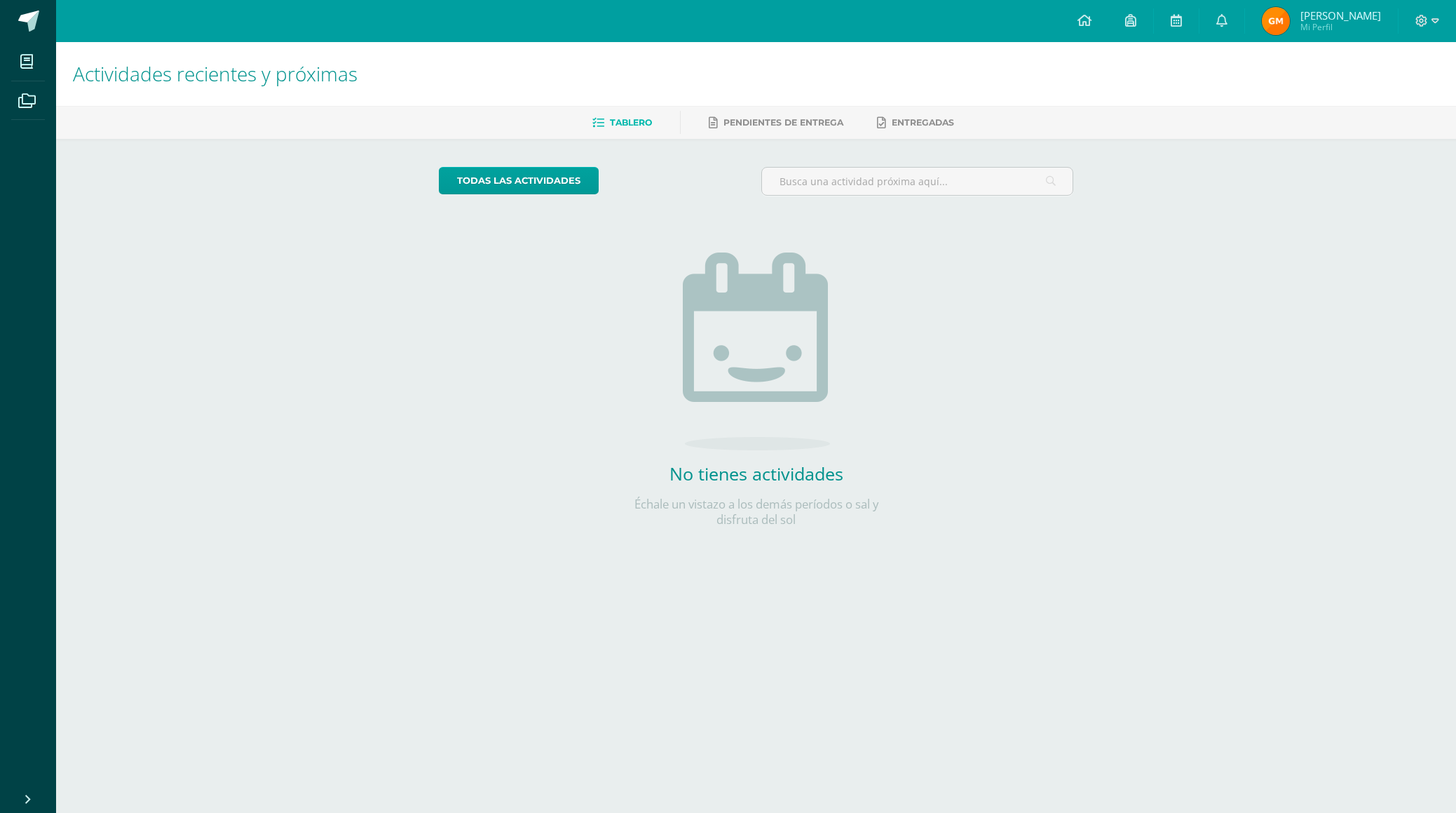
click at [618, 125] on span "Tablero" at bounding box center [631, 122] width 42 height 10
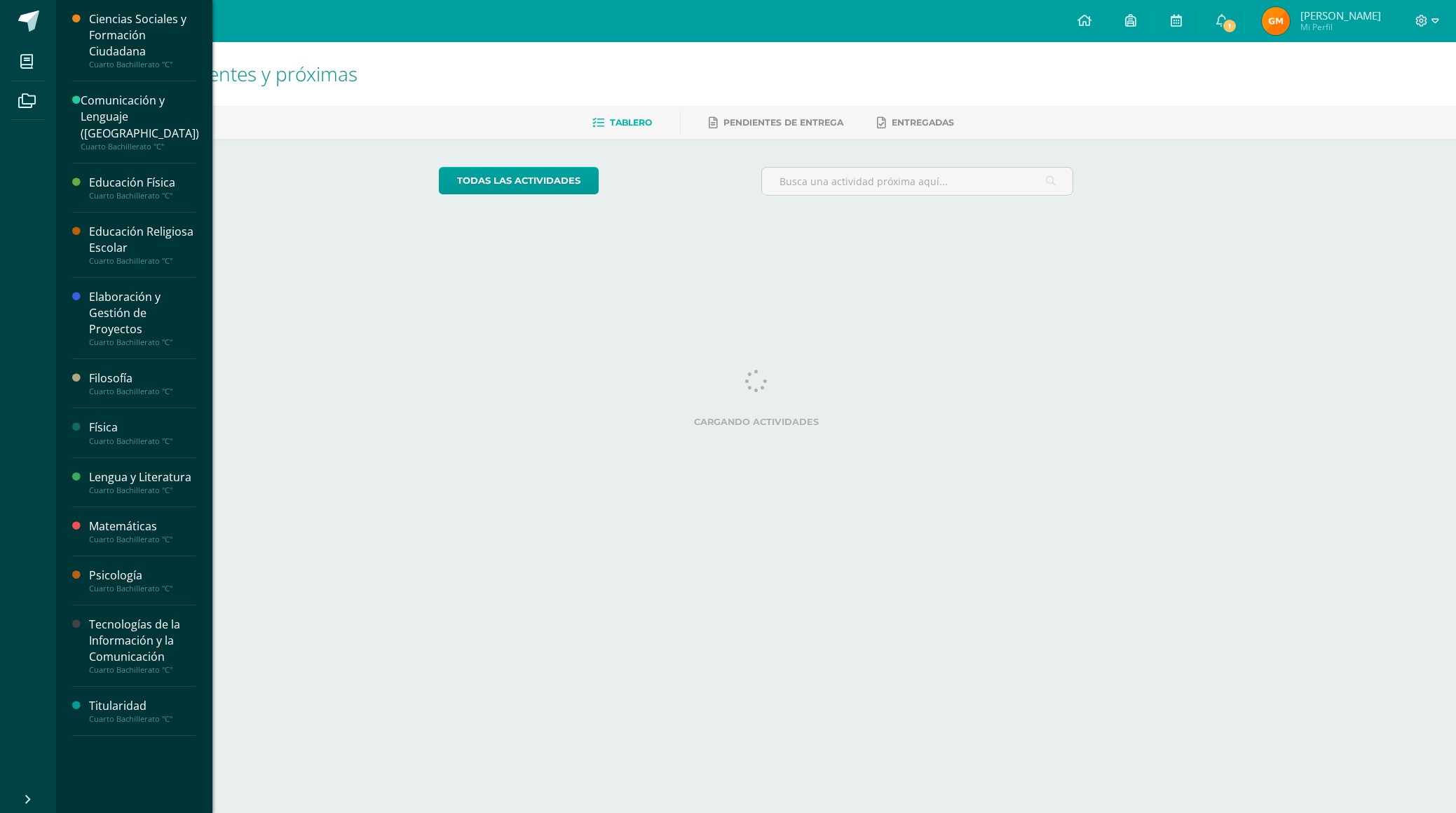
click at [31, 59] on icon at bounding box center [27, 62] width 12 height 14
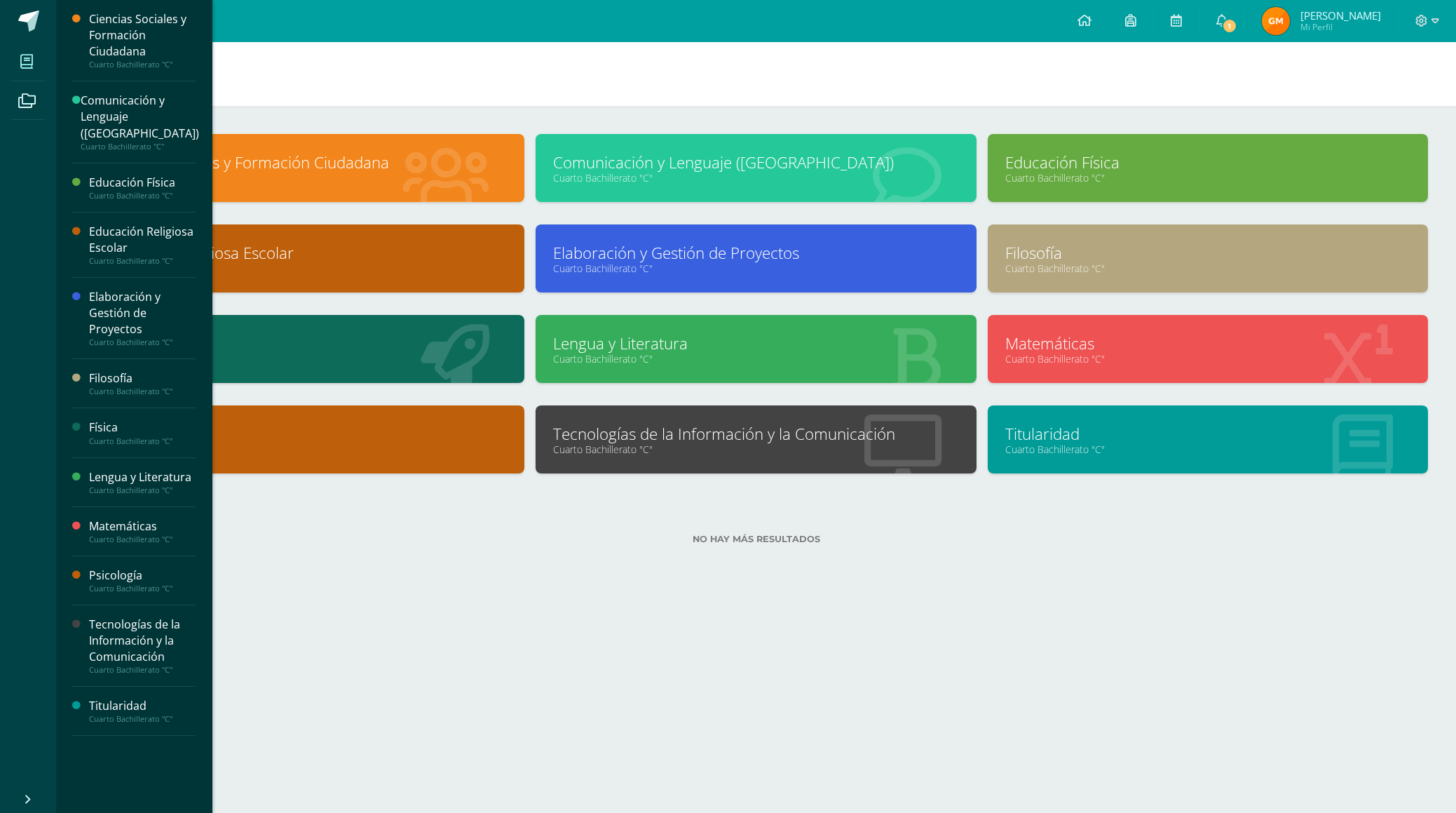
click at [133, 519] on div "Matemáticas" at bounding box center [142, 526] width 106 height 16
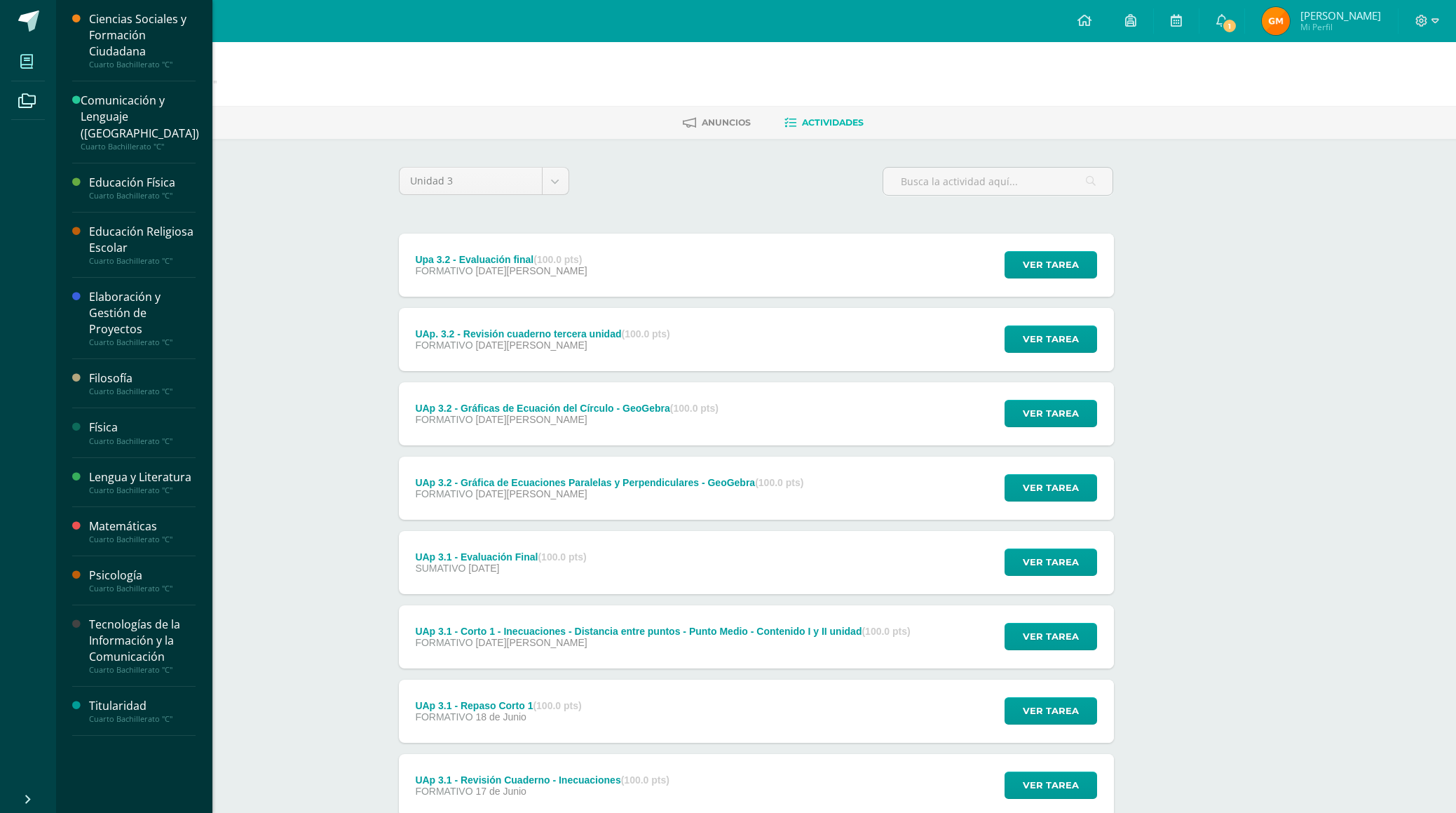
click at [27, 64] on icon at bounding box center [27, 62] width 12 height 14
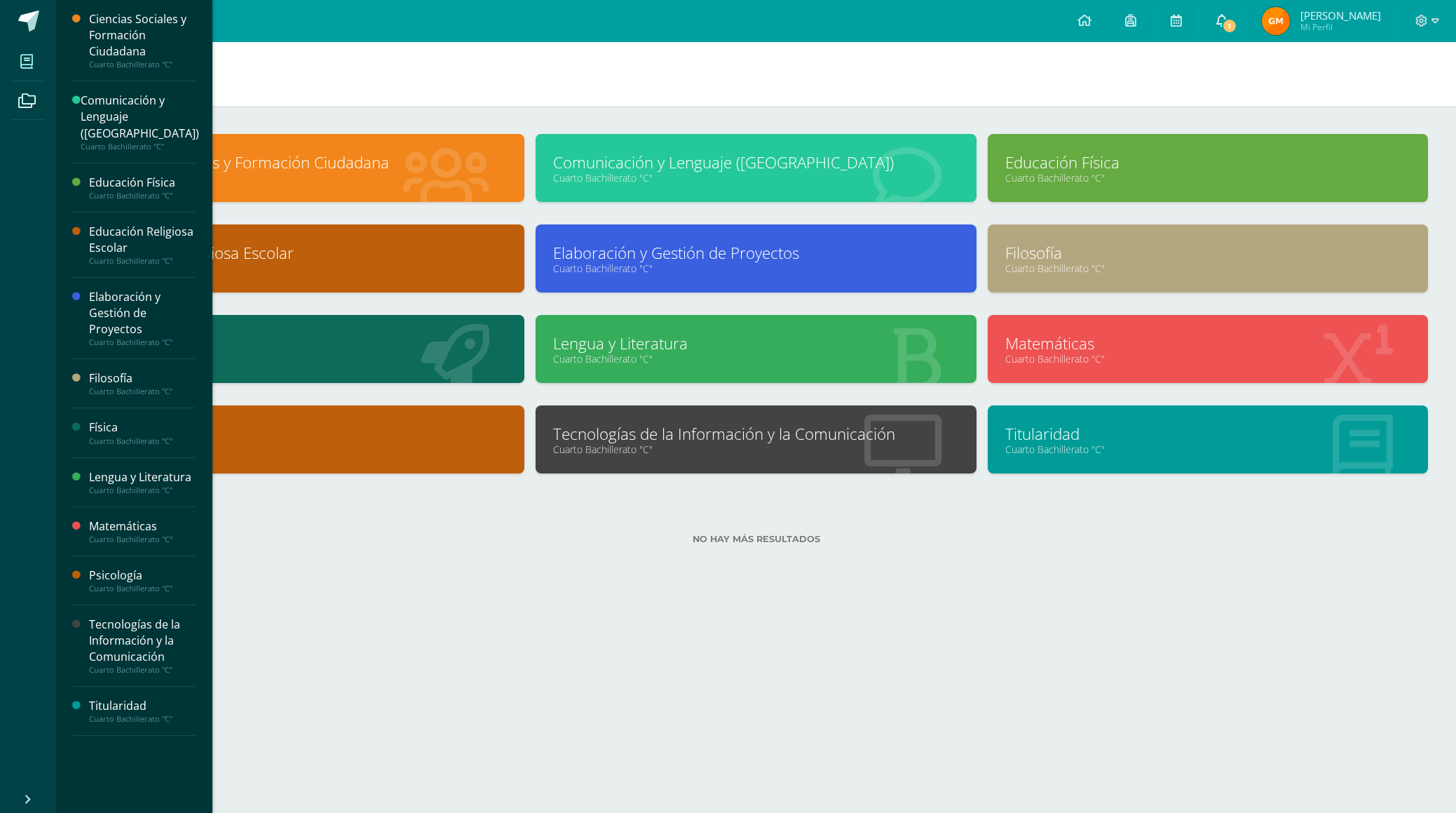
click at [1220, 24] on icon at bounding box center [1222, 20] width 11 height 12
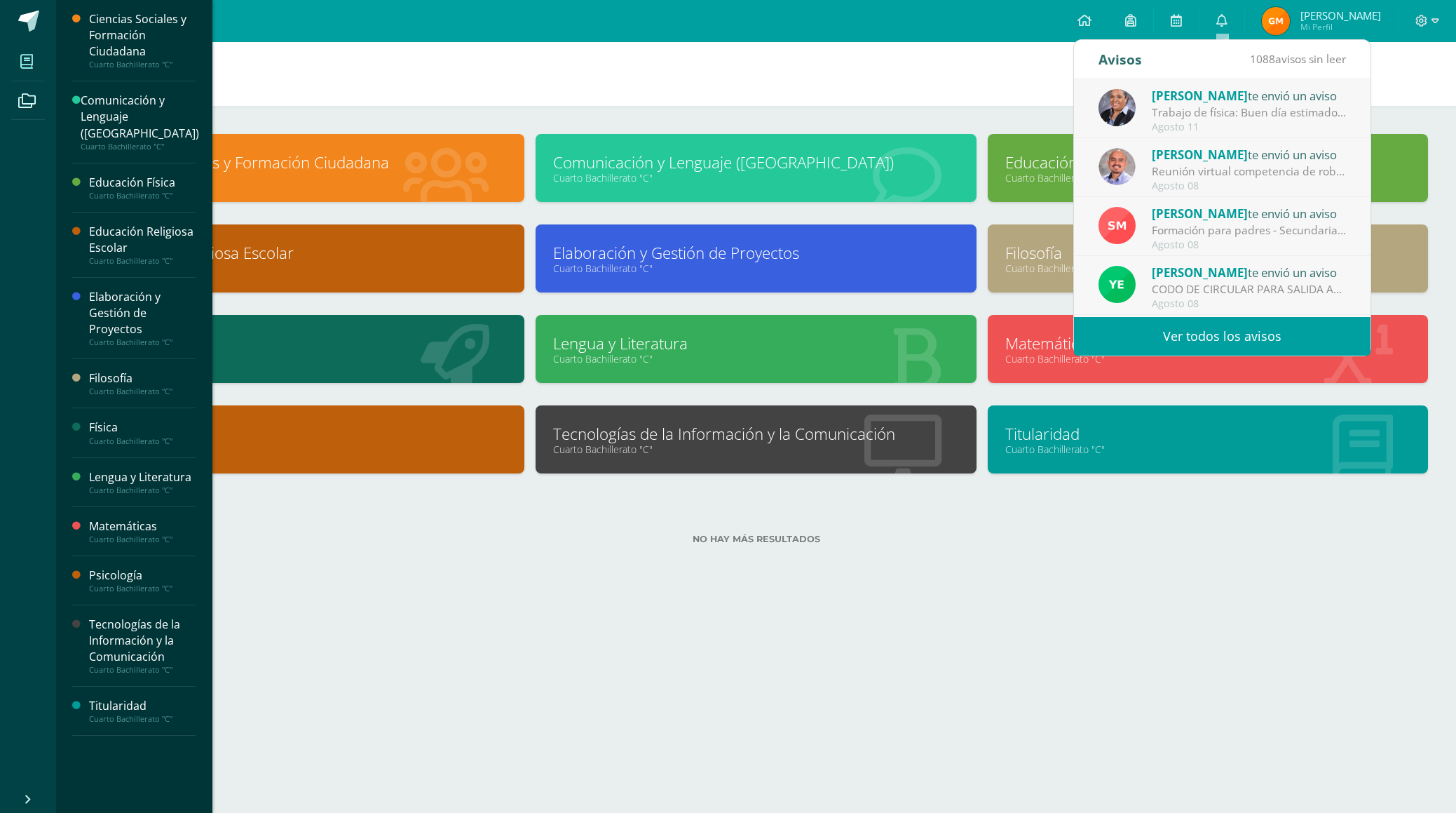
click at [1246, 100] on span "[PERSON_NAME]" at bounding box center [1199, 95] width 96 height 16
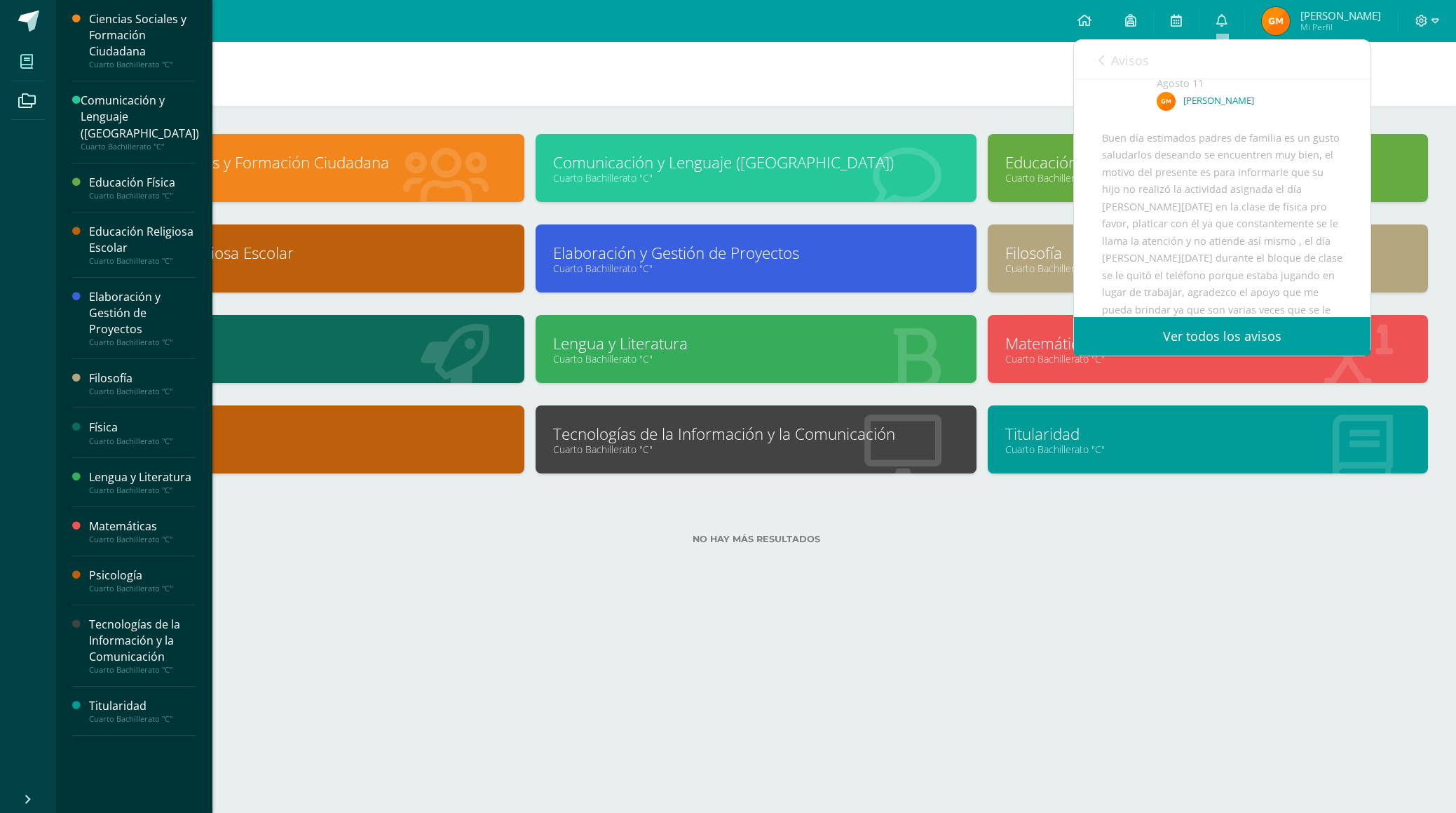
scroll to position [230, 0]
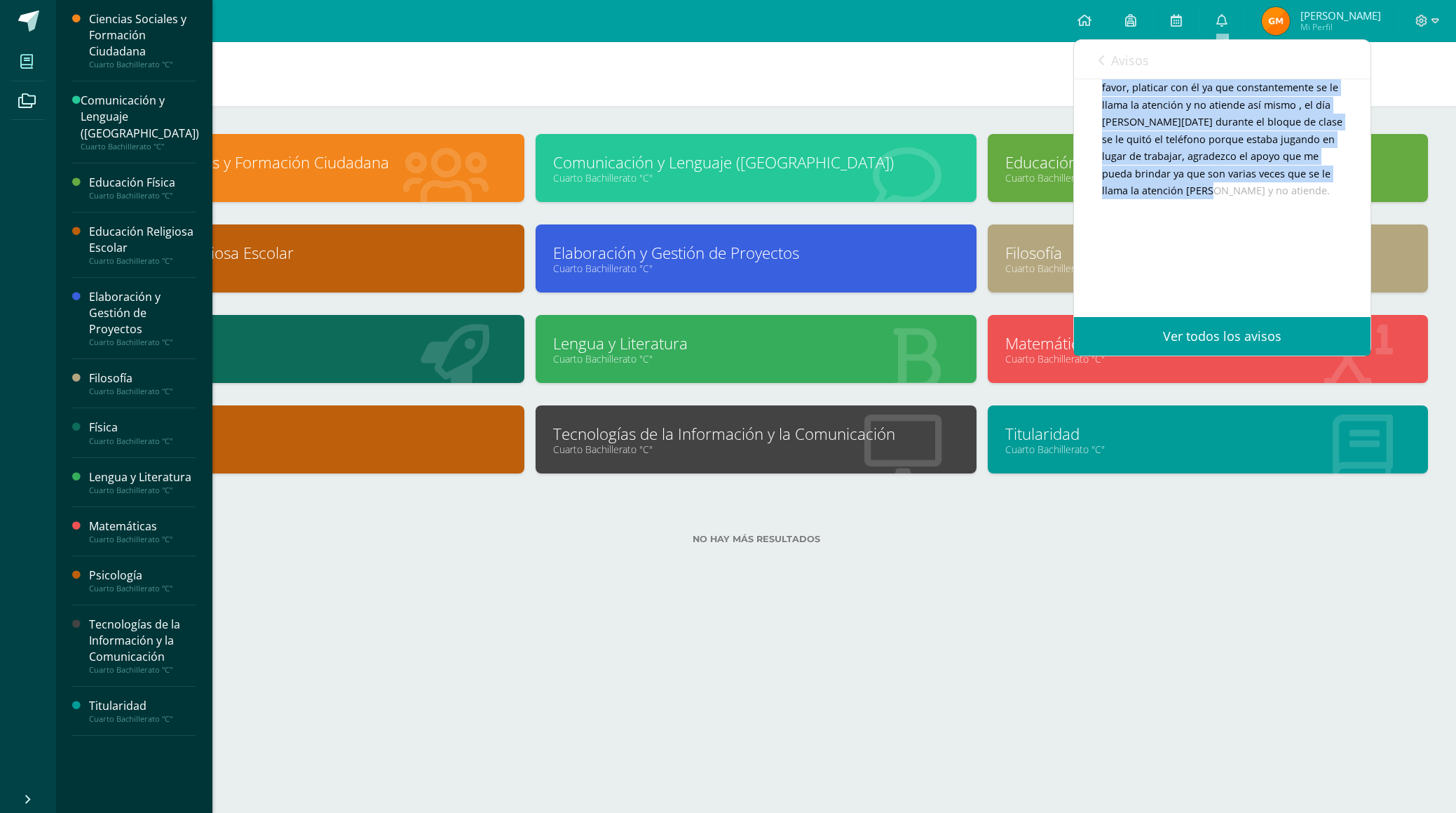
drag, startPoint x: 1102, startPoint y: 212, endPoint x: 1338, endPoint y: 184, distance: 237.7
click at [1338, 184] on div "Buen día estimados padres de familia es un gusto saludarlos deseando se encuent…" at bounding box center [1222, 148] width 240 height 309
copy div "Buen día estimados padres de familia es un gusto saludarlos deseando se encuent…"
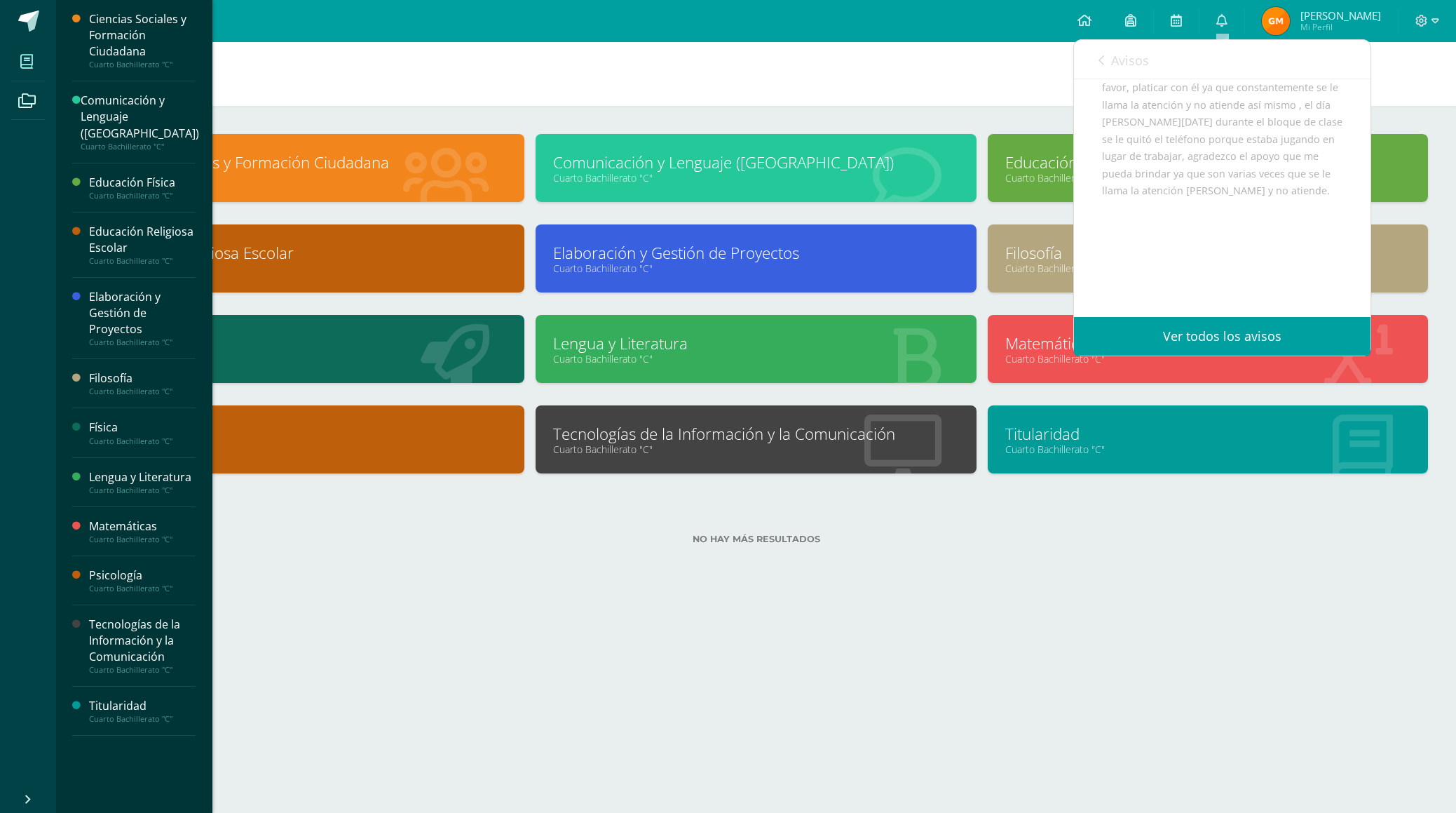
click at [1102, 55] on icon at bounding box center [1101, 60] width 5 height 11
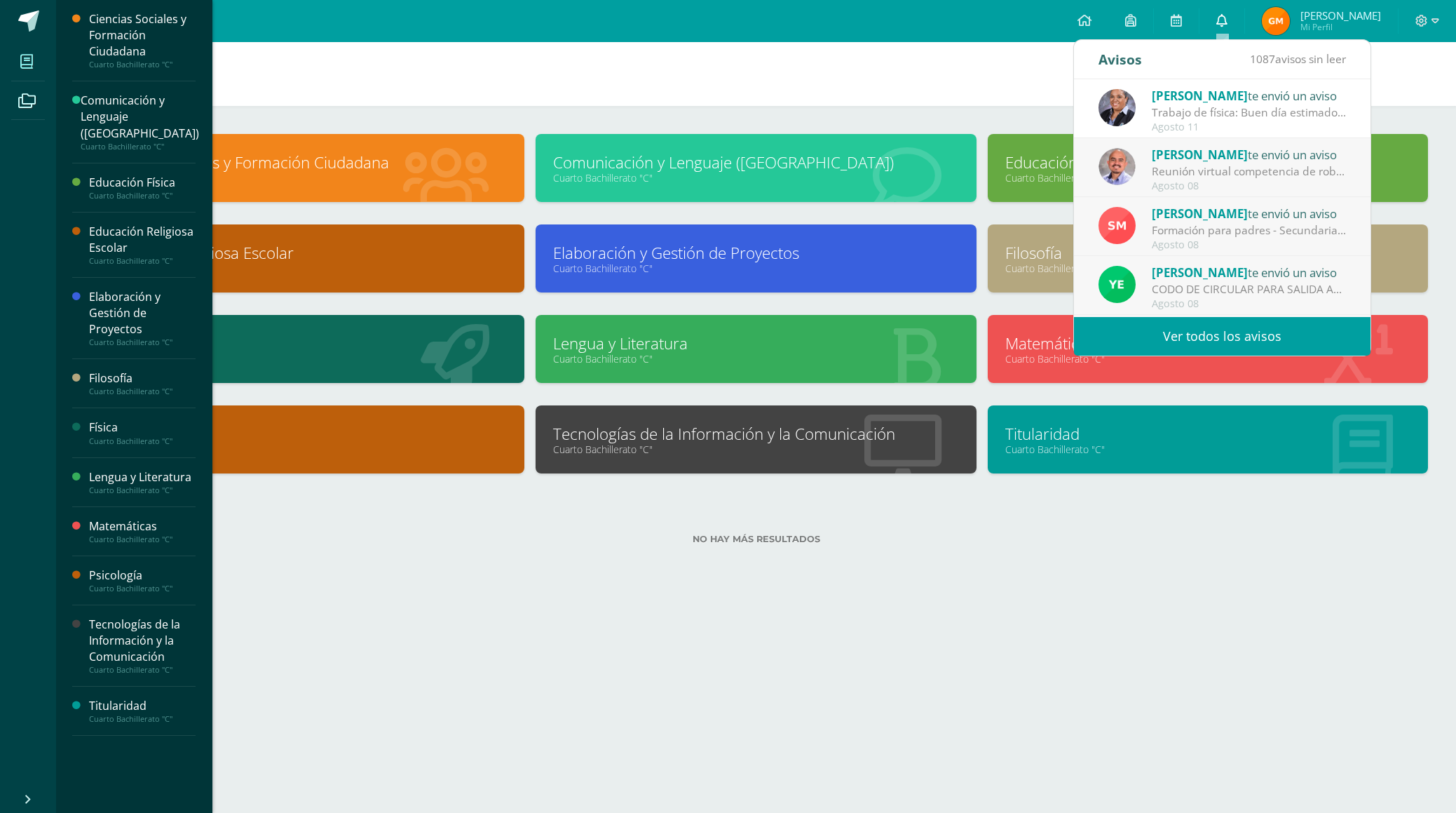
click at [1224, 16] on icon at bounding box center [1222, 20] width 11 height 12
click at [895, 84] on h1 "Mis cursos" at bounding box center [756, 74] width 1366 height 64
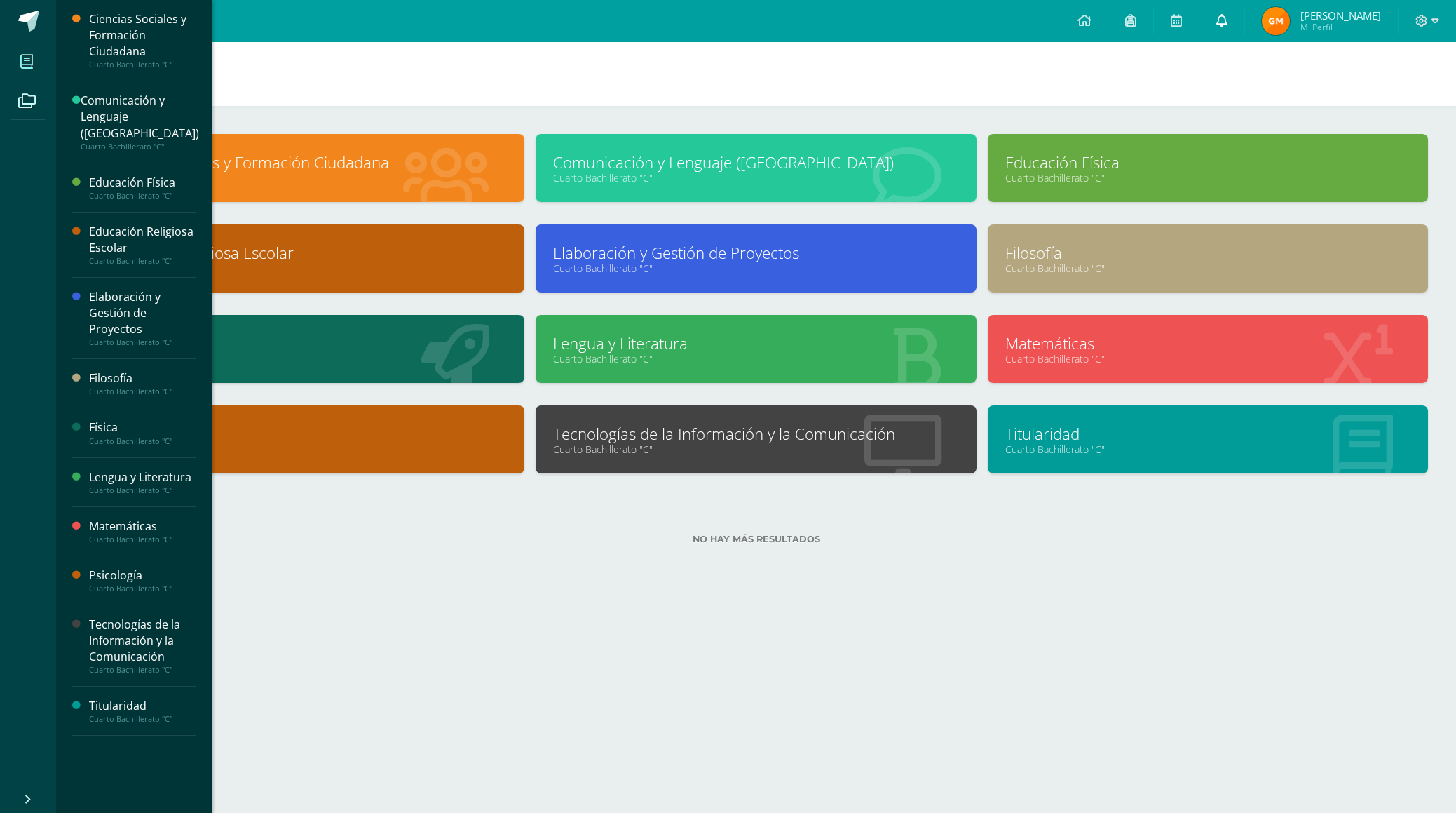
click at [1221, 18] on icon at bounding box center [1222, 20] width 11 height 12
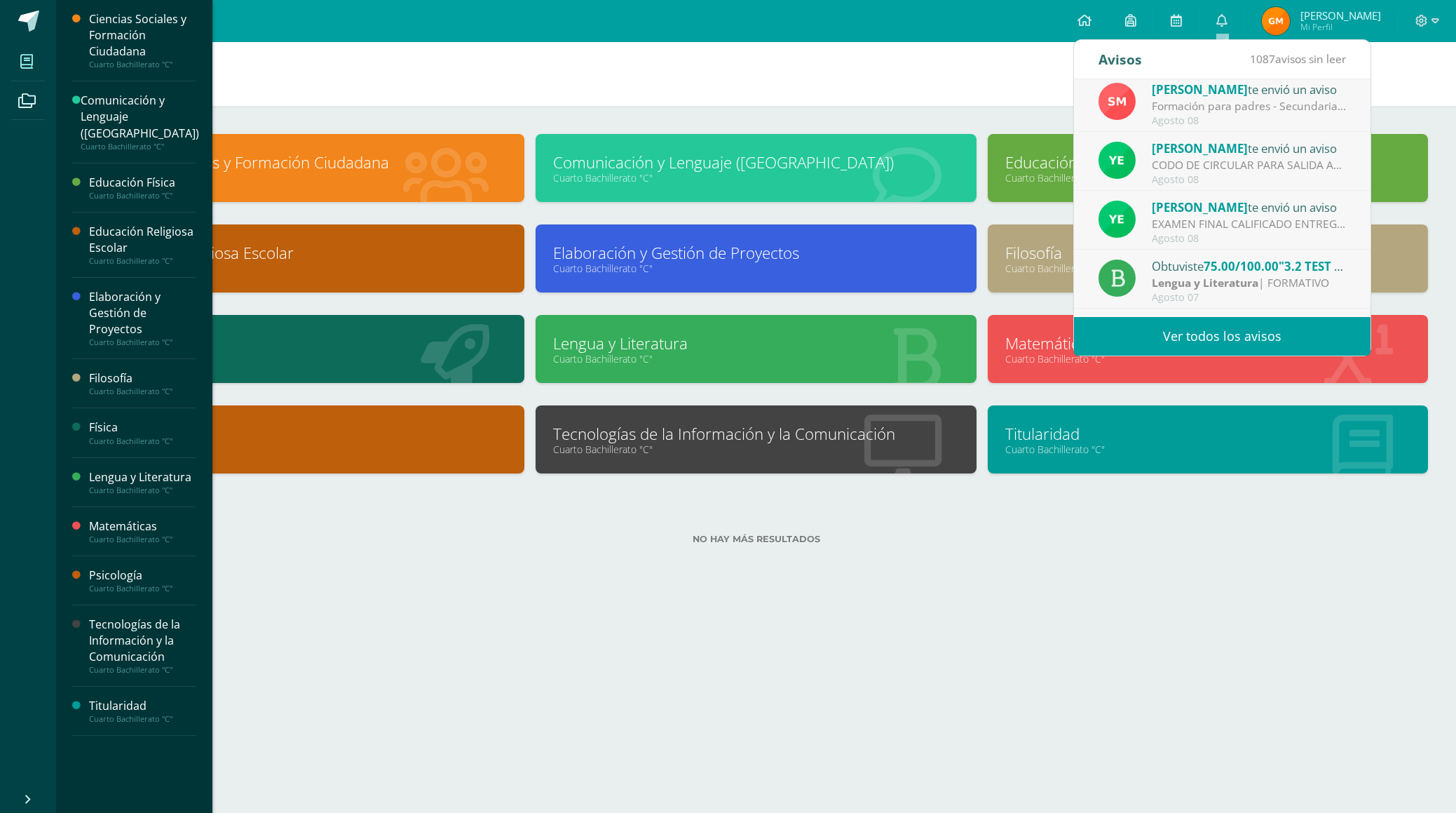
scroll to position [125, 0]
click at [1261, 212] on div "Yesenia Lucero te envió un aviso" at bounding box center [1249, 205] width 195 height 18
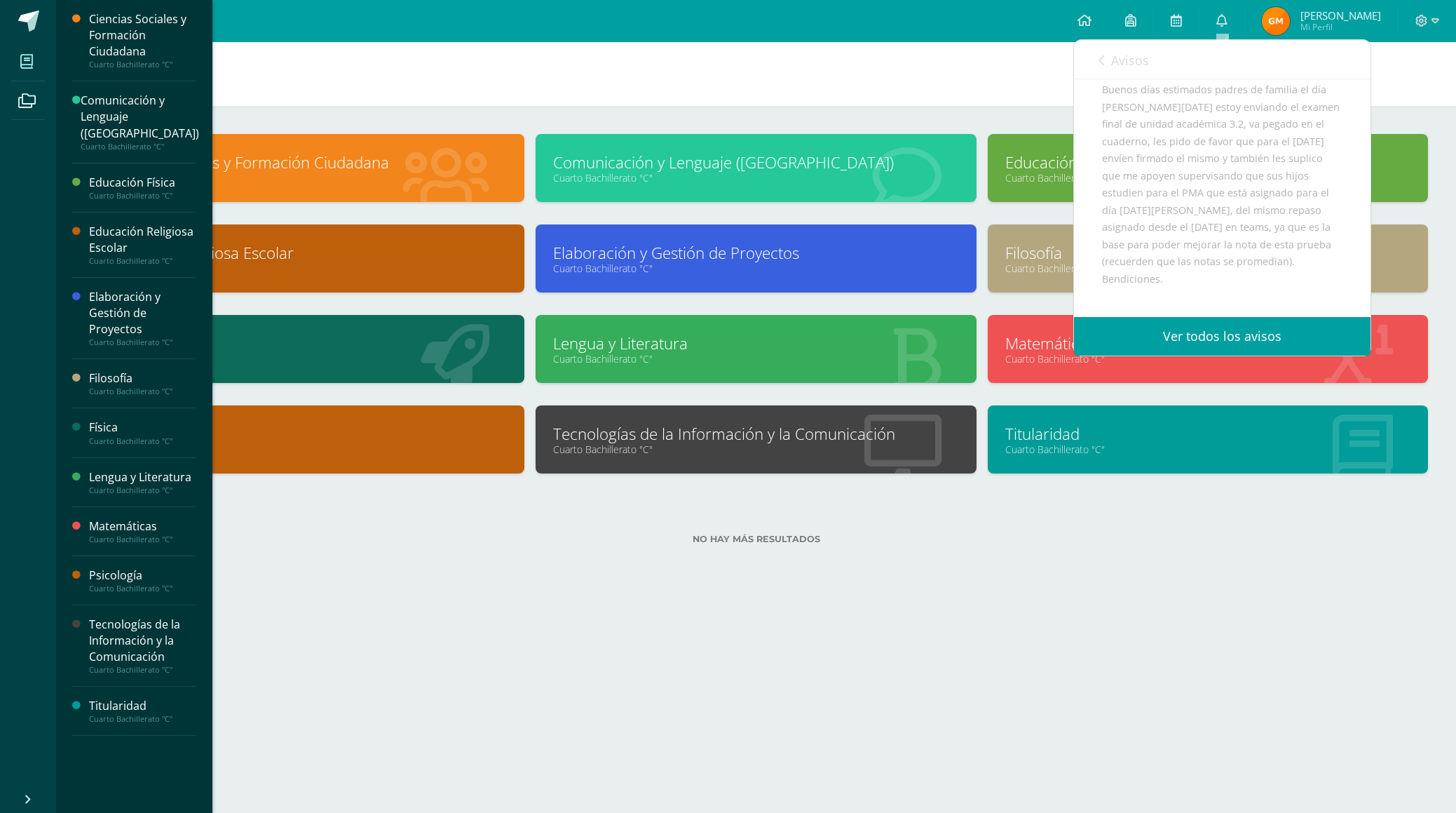
scroll to position [119, 0]
click at [1101, 62] on icon at bounding box center [1101, 60] width 5 height 11
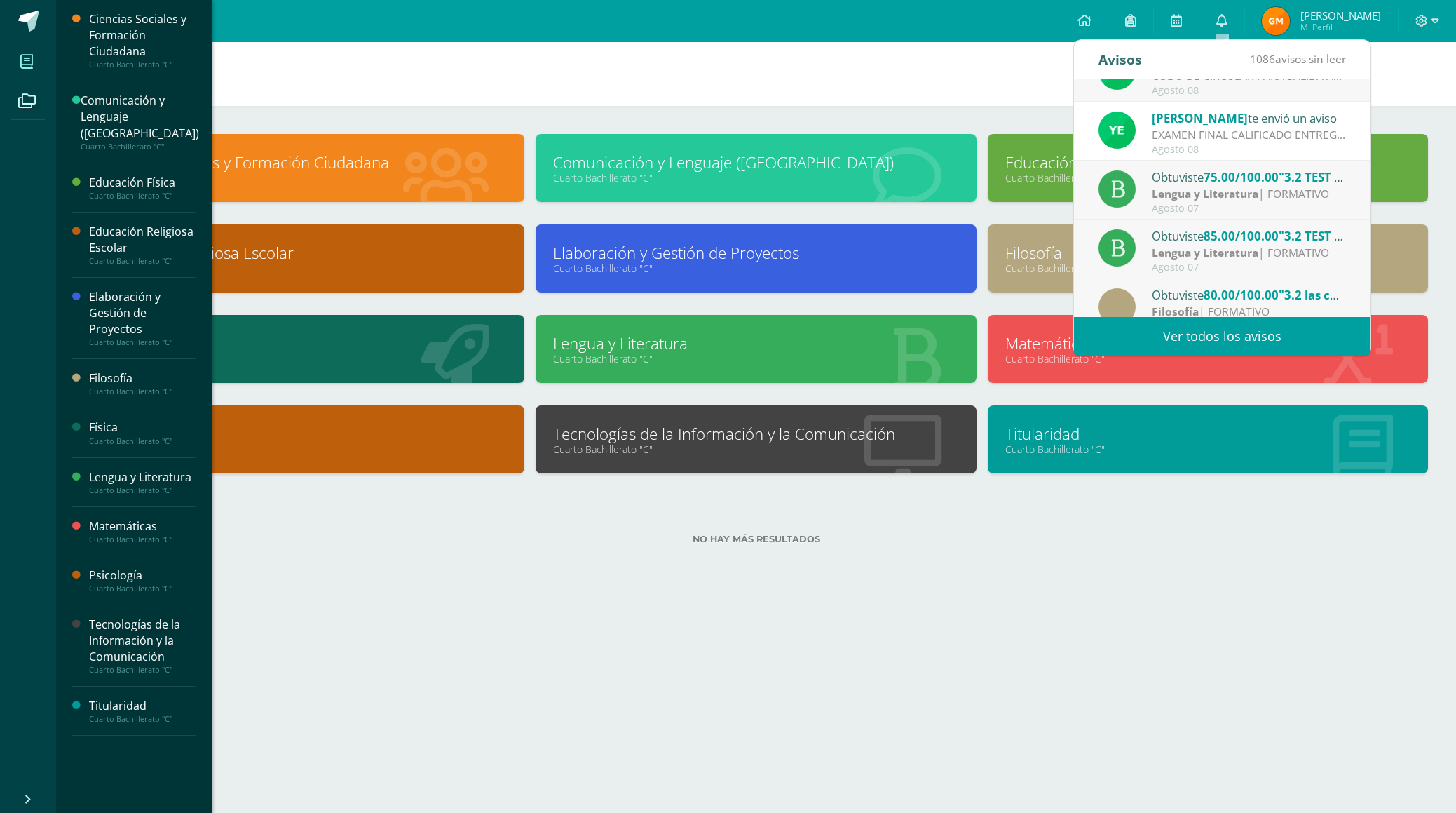
scroll to position [234, 0]
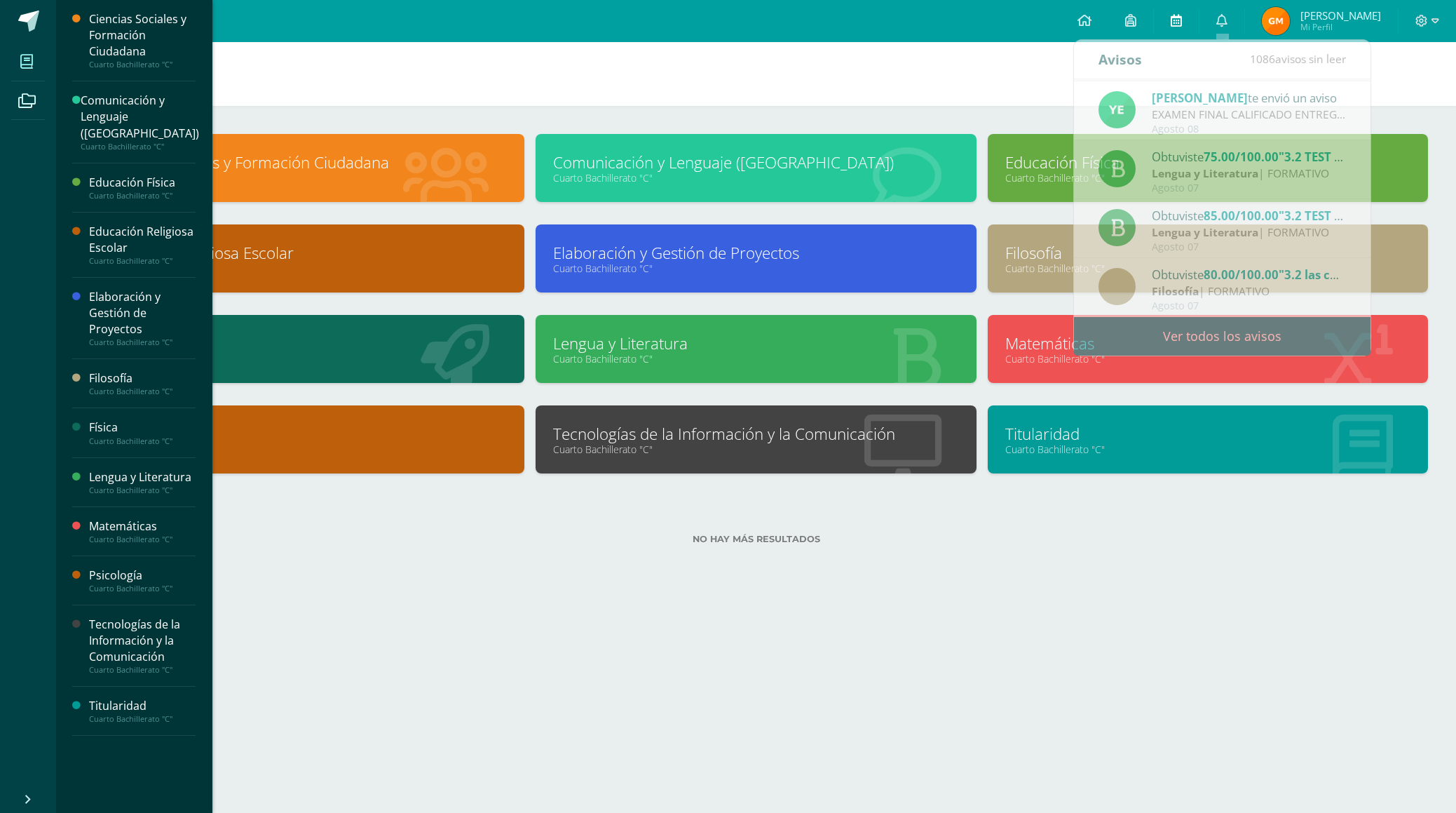
click at [1170, 20] on icon at bounding box center [1176, 20] width 11 height 12
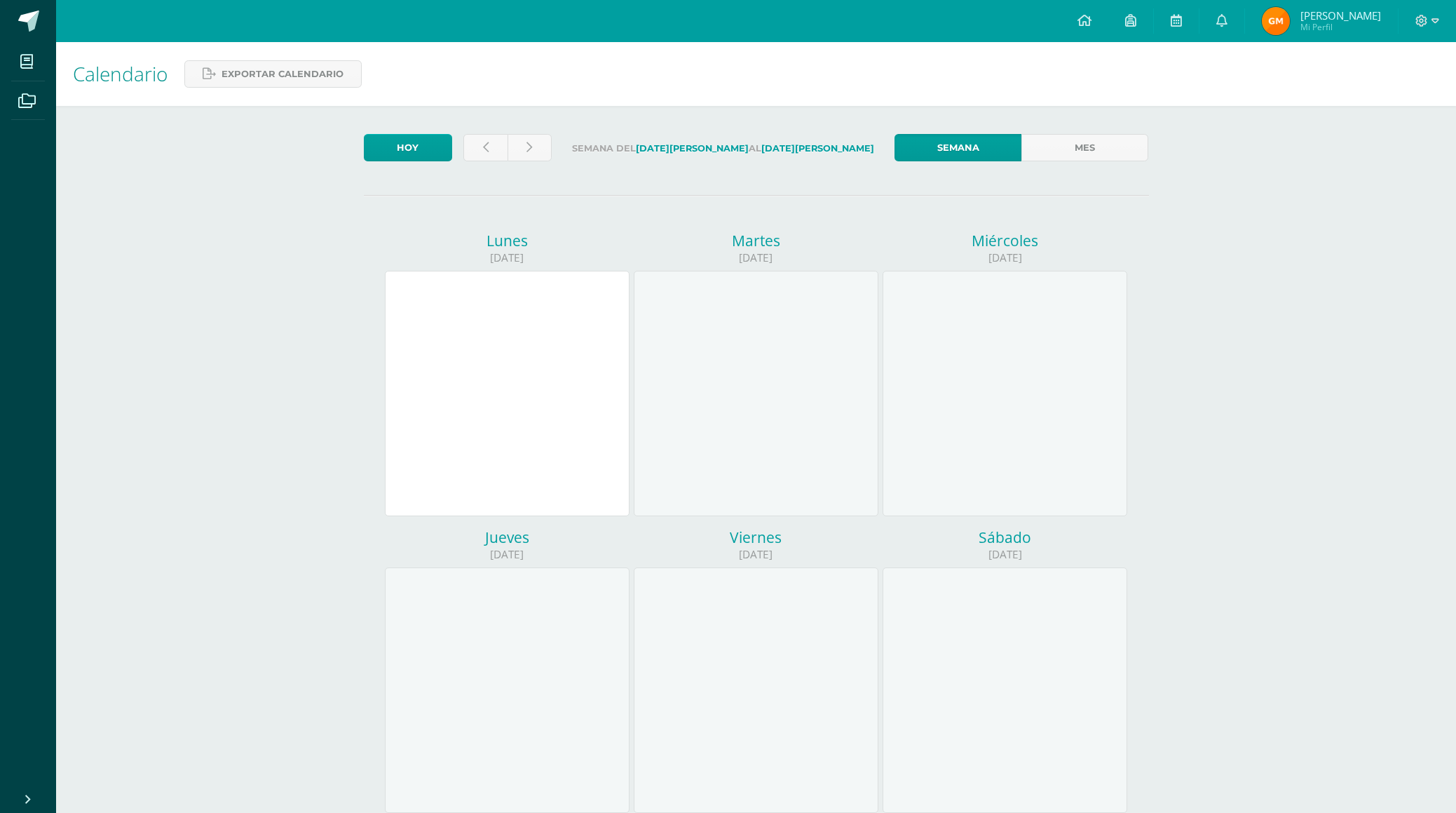
click at [1324, 16] on span "[PERSON_NAME]" at bounding box center [1340, 16] width 80 height 14
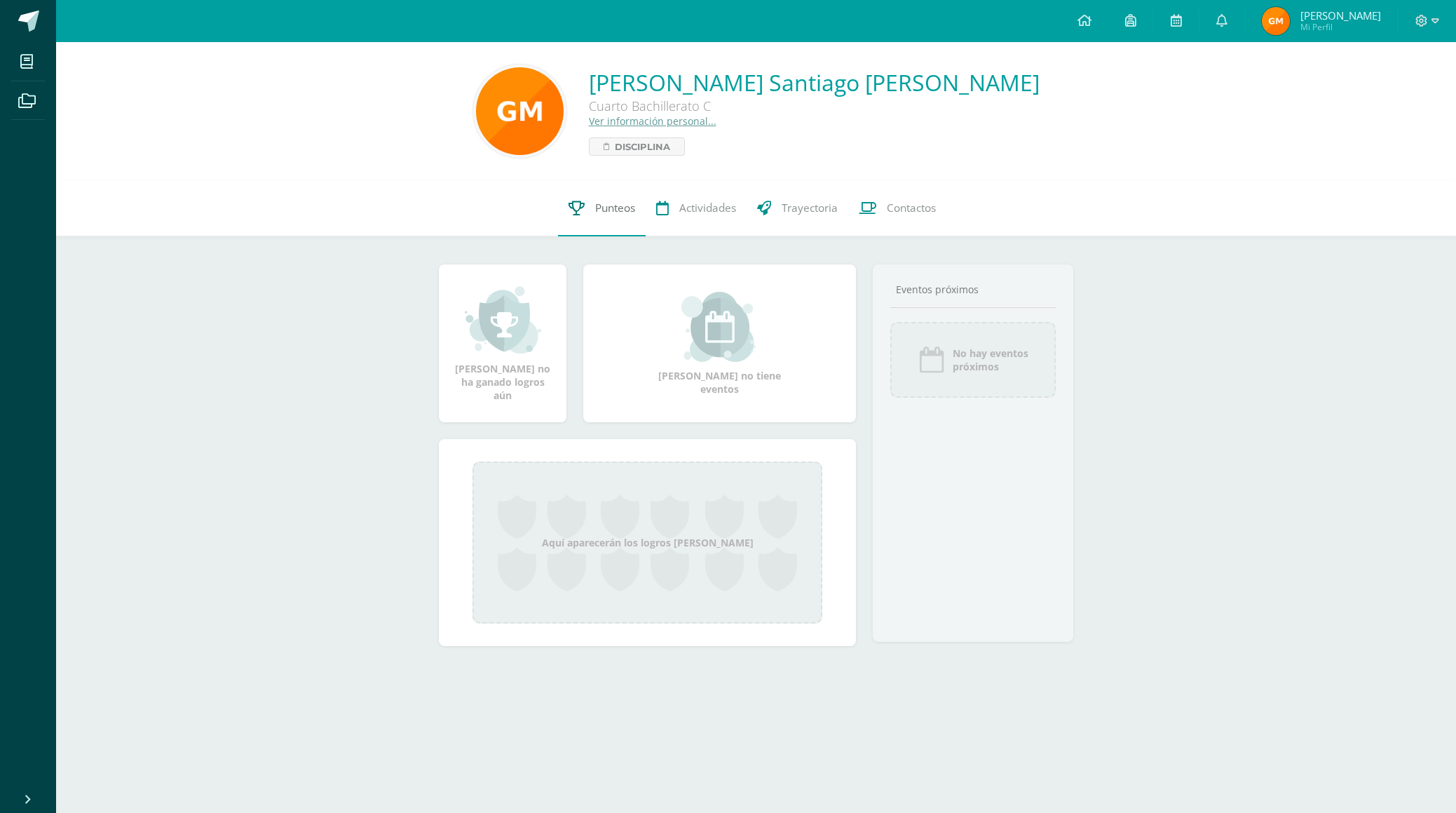
click at [614, 209] on span "Punteos" at bounding box center [614, 208] width 40 height 15
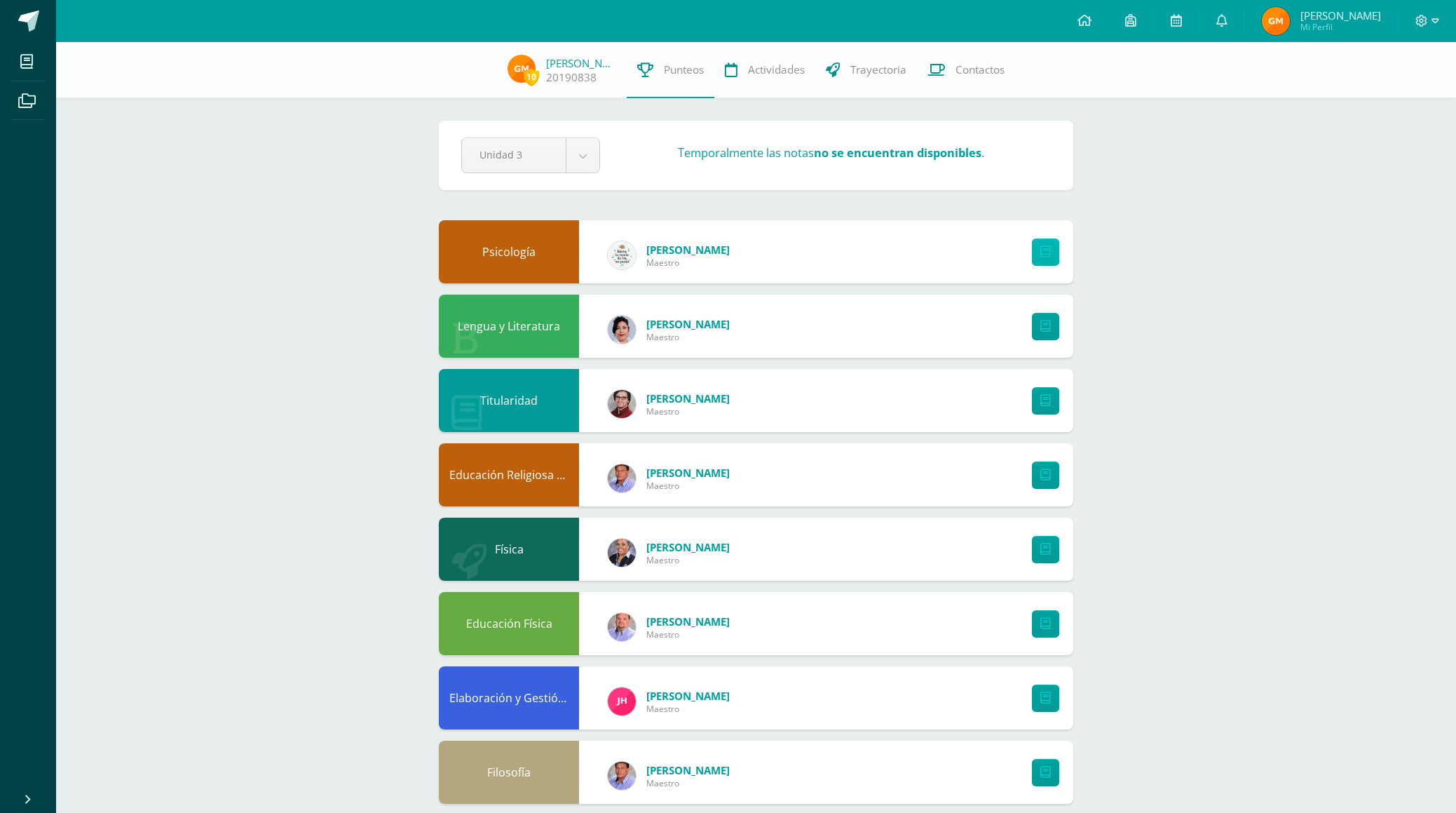
click at [1041, 250] on icon at bounding box center [1045, 251] width 10 height 12
click at [984, 70] on span "Contactos" at bounding box center [980, 70] width 49 height 15
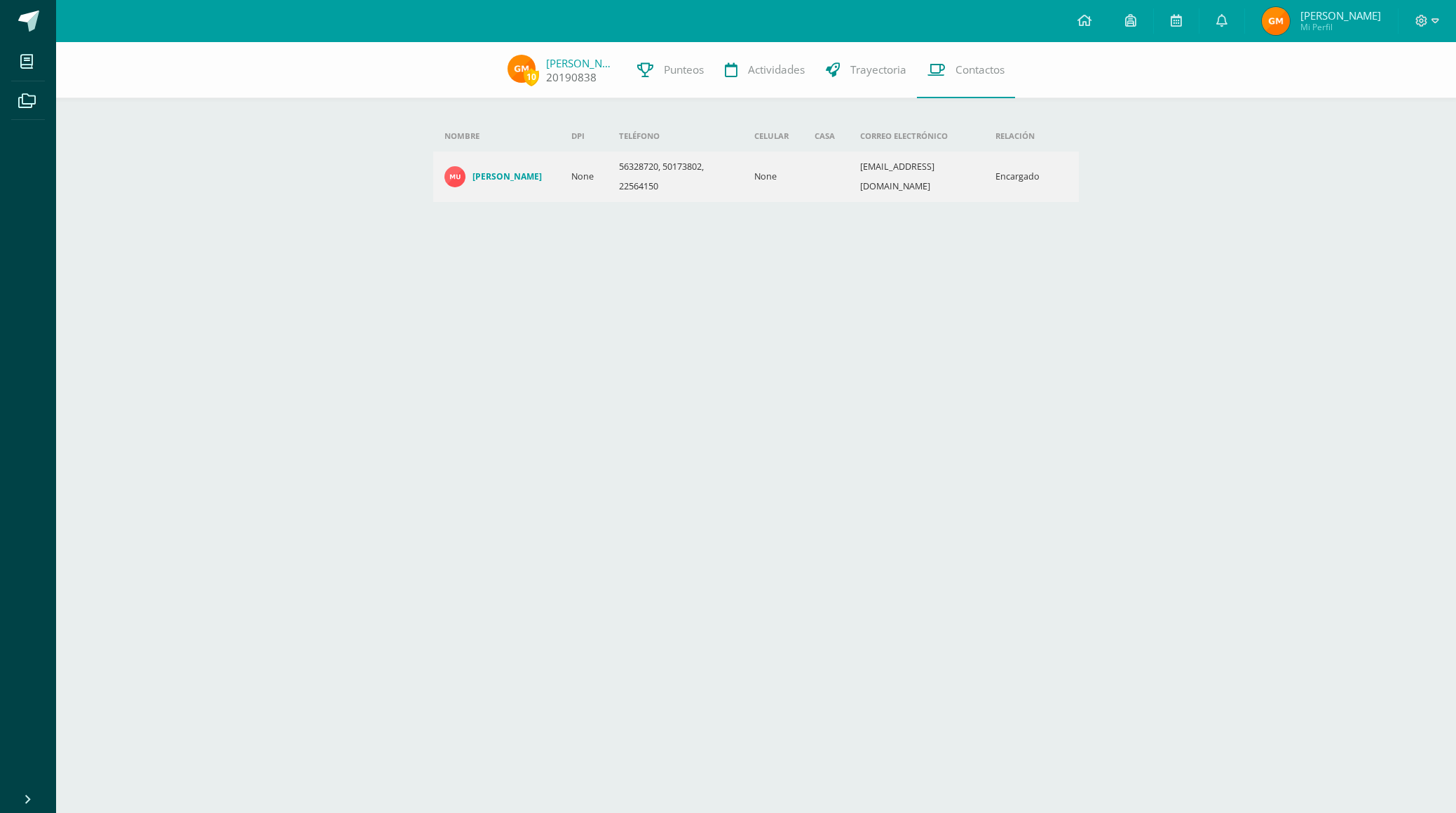
click at [519, 77] on img at bounding box center [522, 69] width 28 height 28
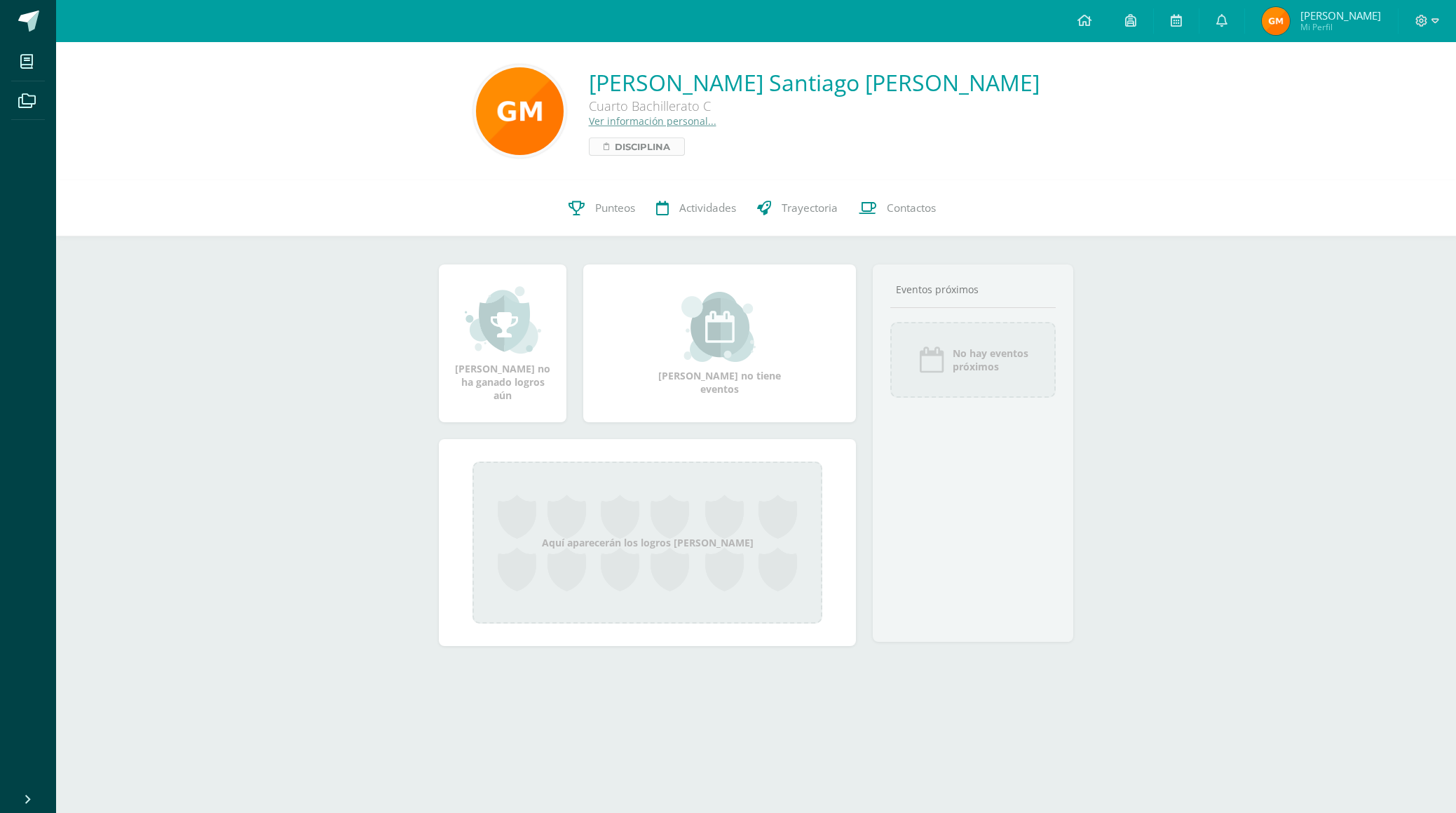
click at [670, 148] on span "Disciplina" at bounding box center [642, 147] width 55 height 17
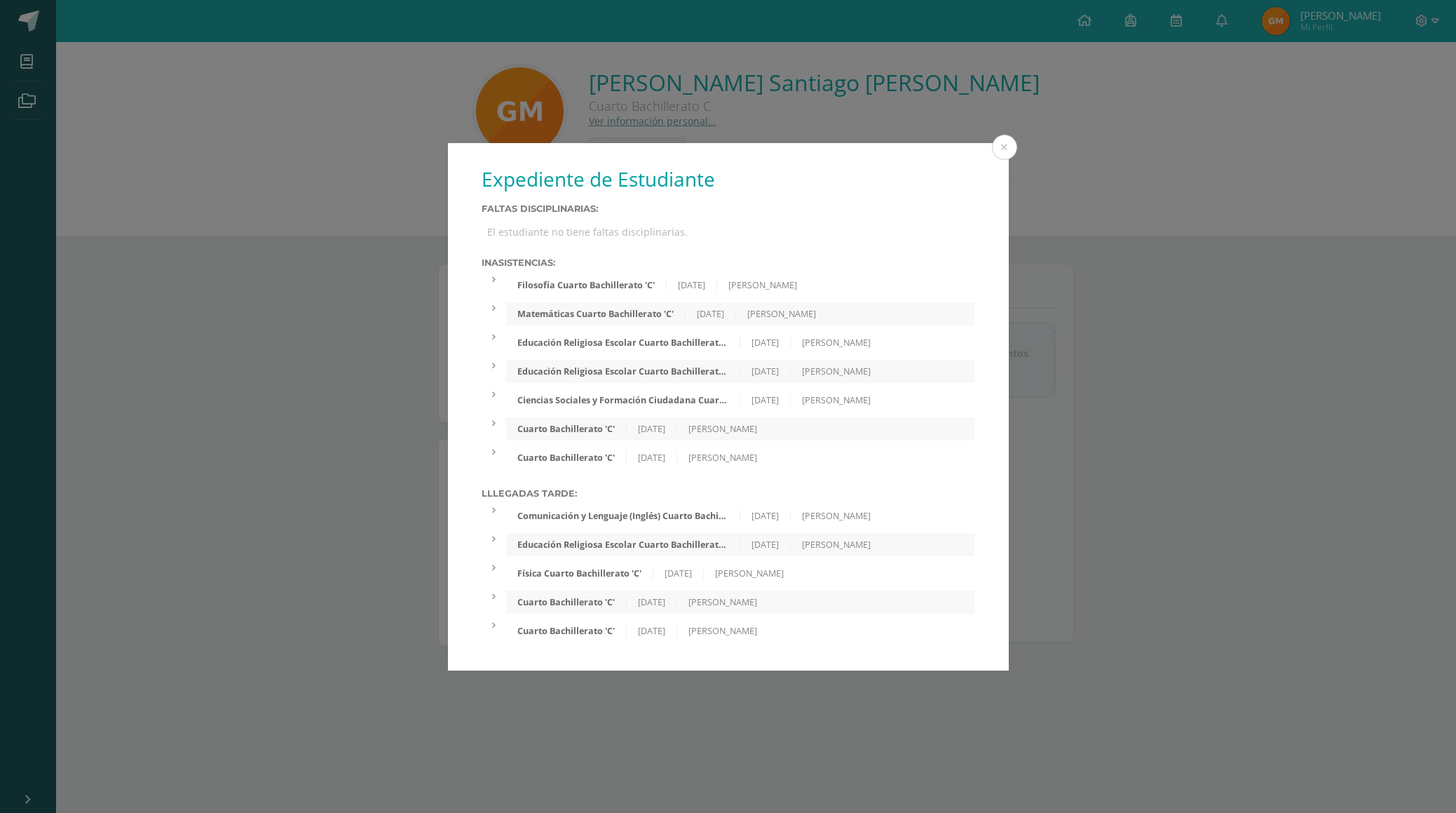
click at [1095, 233] on div "Expediente de Estudiante Faltas Disciplinarias: El estudiante no tiene faltas d…" at bounding box center [728, 406] width 1444 height 527
